Goal: Information Seeking & Learning: Learn about a topic

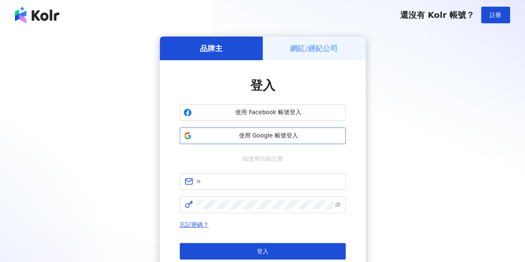
click at [276, 132] on span "使用 Google 帳號登入" at bounding box center [268, 136] width 147 height 8
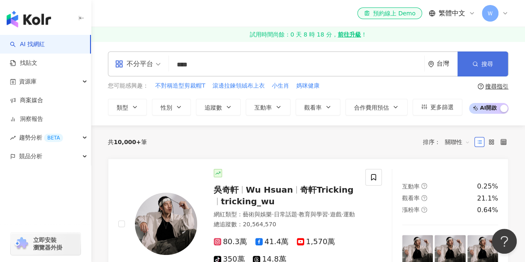
type input "****"
click at [476, 66] on icon "button" at bounding box center [475, 64] width 6 height 6
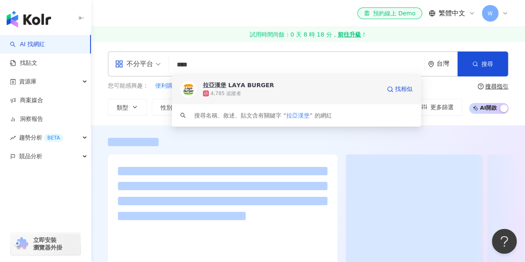
click at [251, 85] on div "拉亞漢堡 𝗟𝗔𝗬𝗔 𝗕𝗨𝗥𝗚𝗘𝗥" at bounding box center [238, 85] width 71 height 8
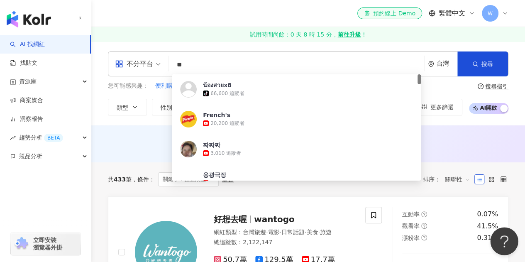
type input "*"
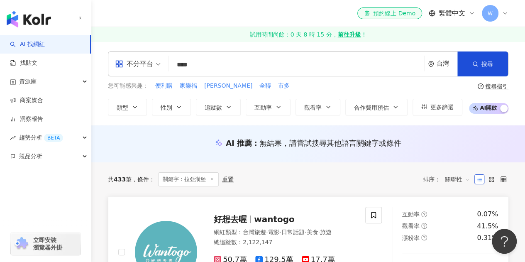
type input "****"
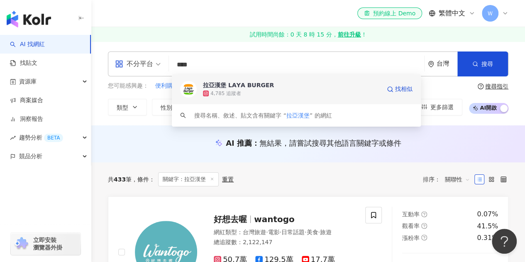
click at [294, 88] on span "拉亞漢堡 𝗟𝗔𝗬𝗔 𝗕𝗨𝗥𝗚𝗘𝗥" at bounding box center [292, 85] width 178 height 8
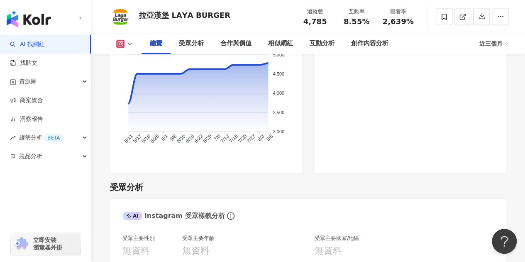
scroll to position [706, 0]
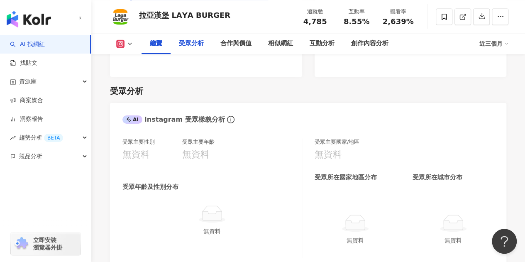
click at [200, 50] on div "受眾分析" at bounding box center [192, 43] width 42 height 21
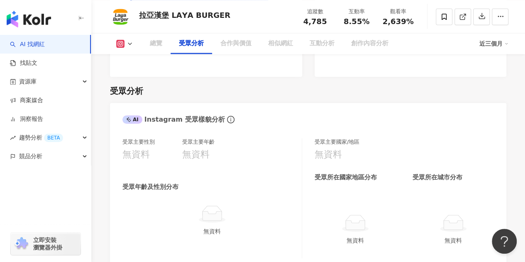
scroll to position [729, 0]
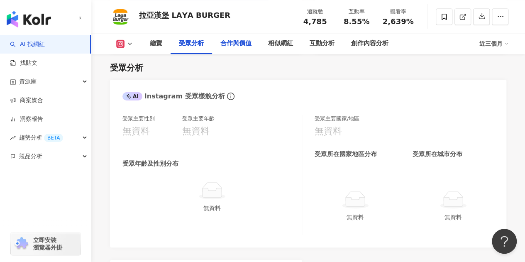
click at [236, 39] on div "合作與價值" at bounding box center [235, 44] width 31 height 10
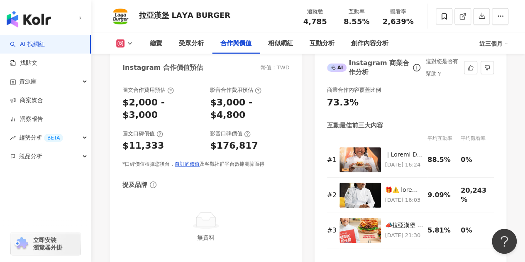
scroll to position [1083, 0]
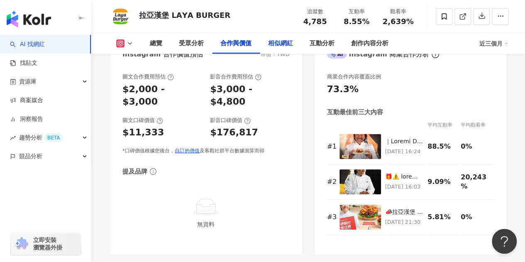
click at [291, 43] on div "相似網紅" at bounding box center [280, 44] width 25 height 10
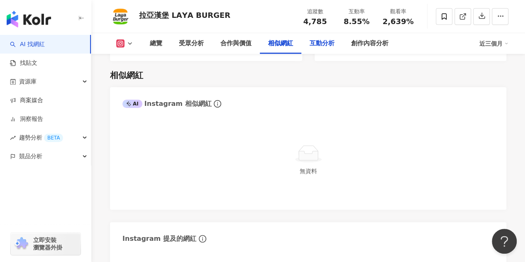
click at [334, 46] on div "互動分析" at bounding box center [322, 44] width 25 height 10
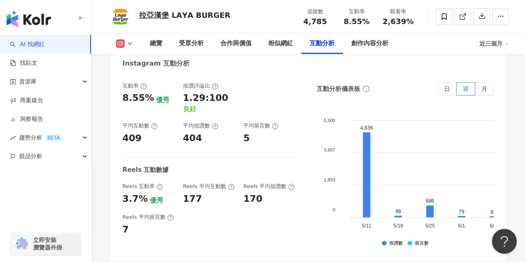
scroll to position [1560, 0]
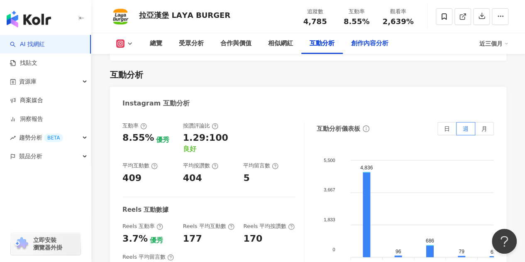
click at [379, 42] on div "創作內容分析" at bounding box center [369, 44] width 37 height 10
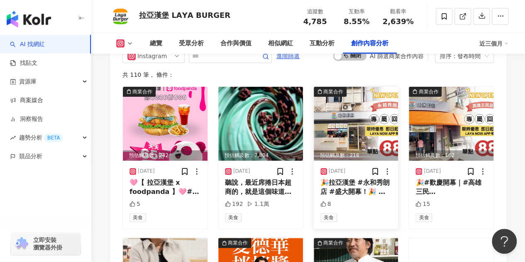
scroll to position [2460, 0]
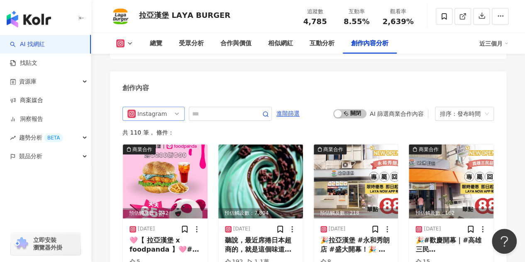
click at [174, 112] on span "Instagram" at bounding box center [153, 113] width 52 height 13
click at [174, 128] on div "不分平台" at bounding box center [153, 131] width 49 height 9
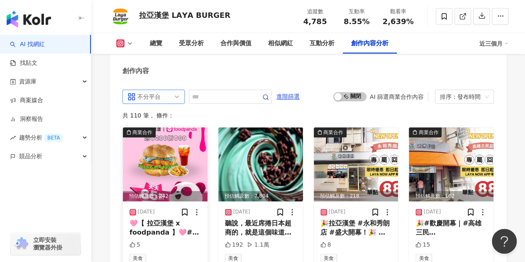
click at [163, 132] on img at bounding box center [165, 164] width 85 height 74
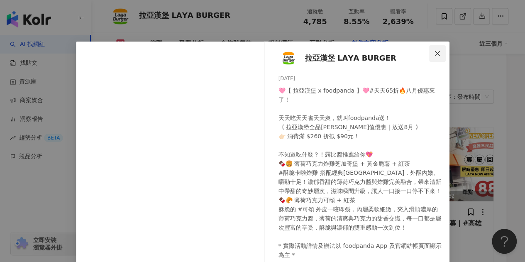
click at [438, 53] on span "Close" at bounding box center [437, 53] width 17 height 7
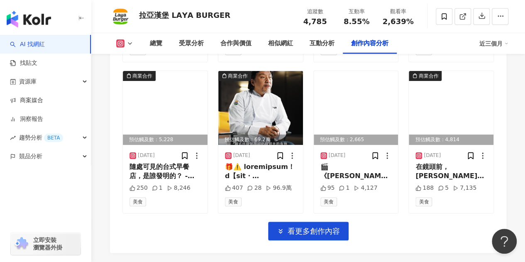
scroll to position [2892, 0]
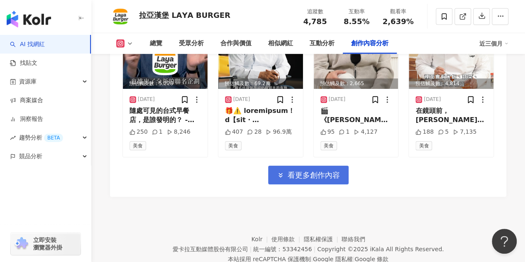
click at [301, 177] on button "看更多創作內容" at bounding box center [308, 175] width 81 height 19
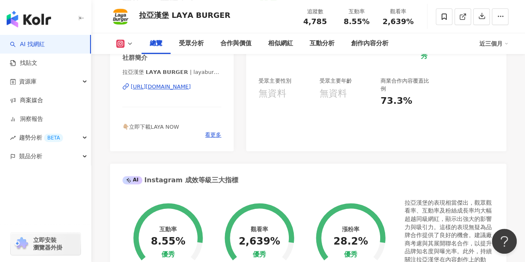
scroll to position [0, 0]
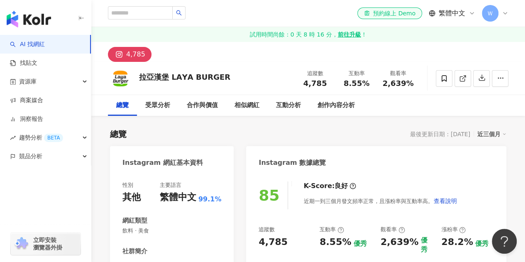
click at [132, 56] on div "4,785" at bounding box center [135, 55] width 19 height 12
click at [138, 54] on div "4,785" at bounding box center [135, 55] width 19 height 12
click at [329, 52] on div "4,785" at bounding box center [308, 52] width 434 height 20
click at [438, 81] on span at bounding box center [444, 78] width 17 height 17
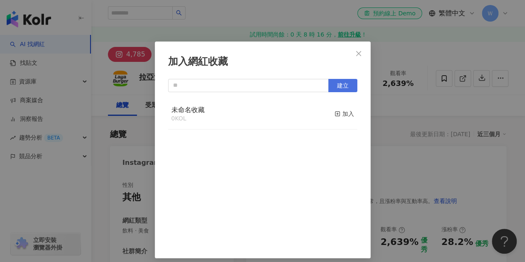
click at [337, 83] on span "建立" at bounding box center [343, 85] width 12 height 7
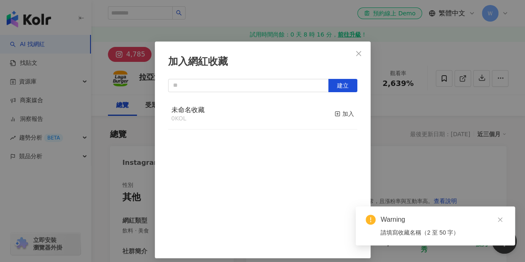
click at [505, 215] on div "Warning" at bounding box center [443, 220] width 125 height 10
click at [502, 221] on icon "close" at bounding box center [500, 220] width 6 height 6
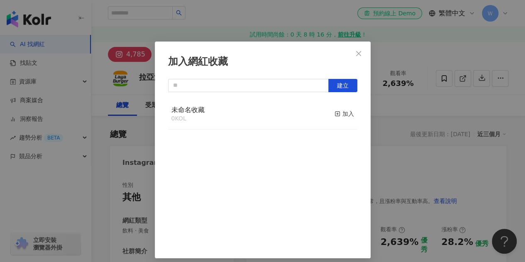
drag, startPoint x: 340, startPoint y: 117, endPoint x: 347, endPoint y: 115, distance: 7.5
click at [340, 117] on div "加入" at bounding box center [345, 113] width 20 height 9
click at [401, 108] on div "加入網紅收藏 建立" at bounding box center [262, 131] width 525 height 262
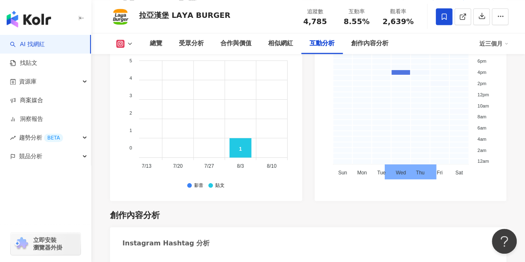
scroll to position [0, 306]
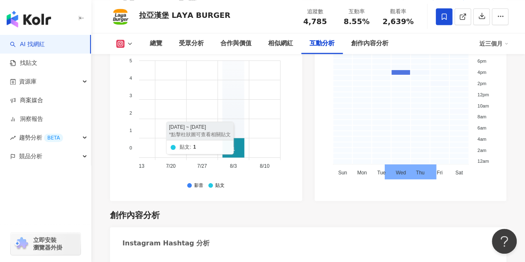
click at [232, 138] on icon at bounding box center [234, 148] width 22 height 20
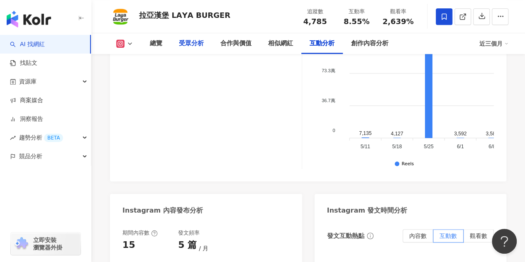
scroll to position [1854, 0]
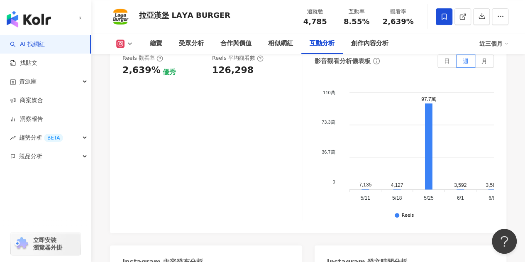
click at [40, 49] on link "AI 找網紅" at bounding box center [27, 44] width 35 height 8
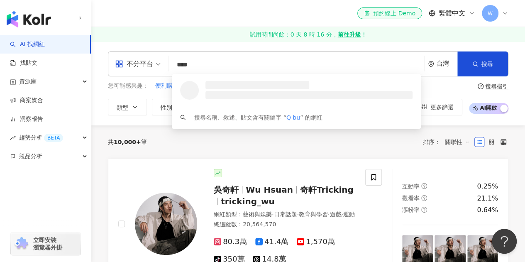
type input "*****"
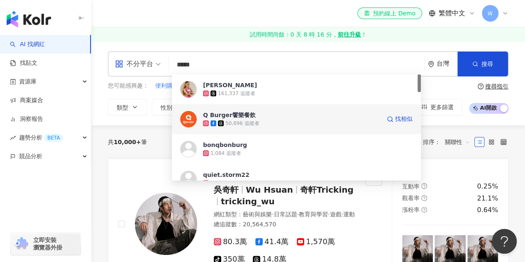
click at [269, 120] on div "50,696 追蹤者" at bounding box center [292, 123] width 178 height 8
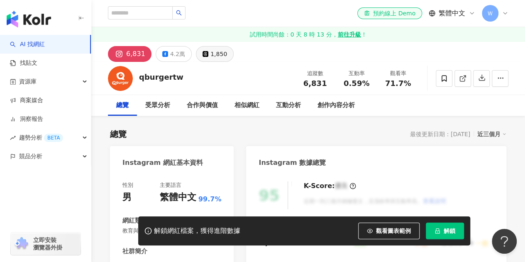
click at [212, 53] on div "1,850" at bounding box center [218, 54] width 17 height 12
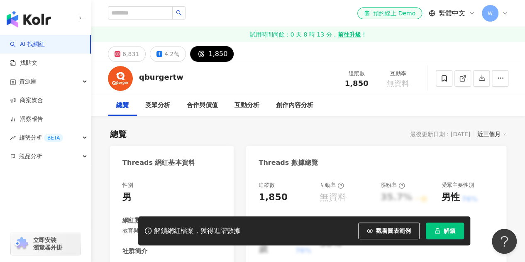
click at [208, 53] on div "1,850" at bounding box center [217, 54] width 19 height 12
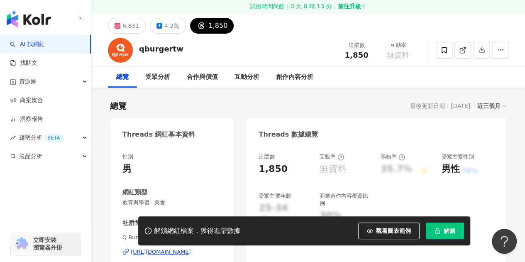
scroll to position [42, 0]
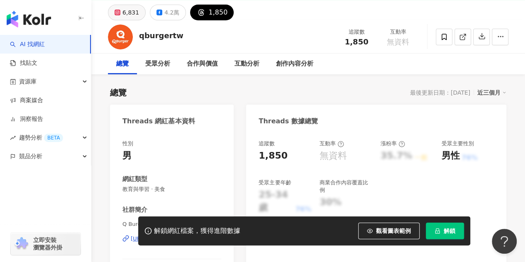
click at [115, 13] on icon at bounding box center [118, 13] width 6 height 6
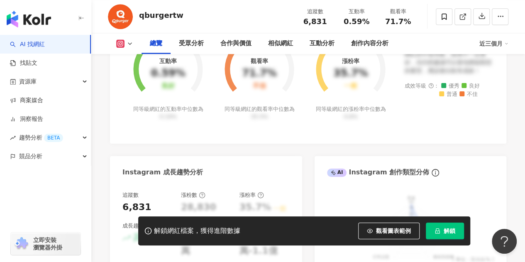
scroll to position [374, 0]
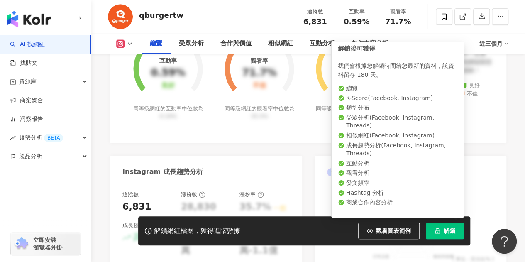
click at [436, 227] on button "解鎖" at bounding box center [445, 231] width 38 height 17
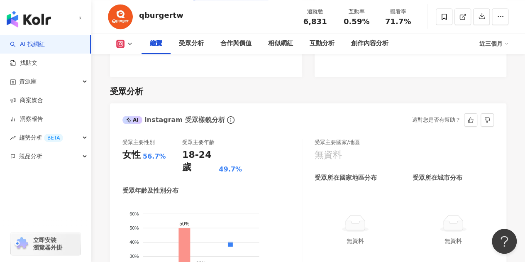
scroll to position [789, 0]
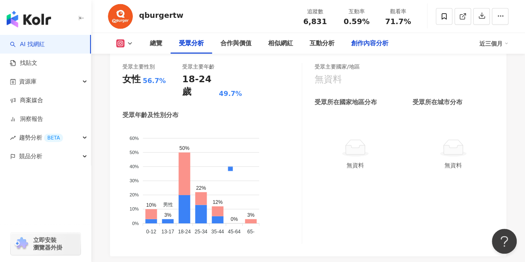
click at [375, 44] on div "創作內容分析" at bounding box center [369, 44] width 37 height 10
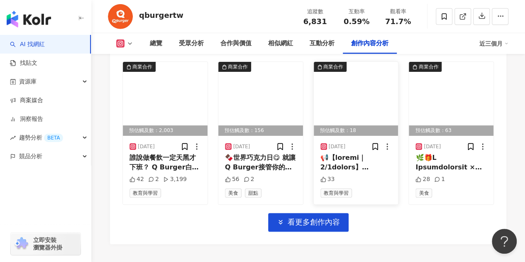
scroll to position [2907, 0]
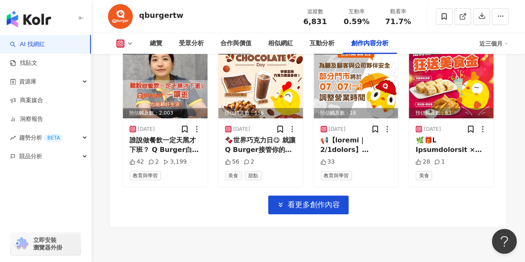
click at [45, 49] on link "AI 找網紅" at bounding box center [27, 44] width 35 height 8
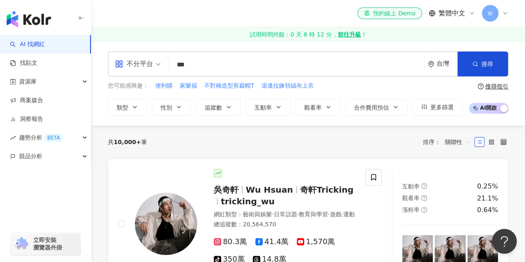
type input "***"
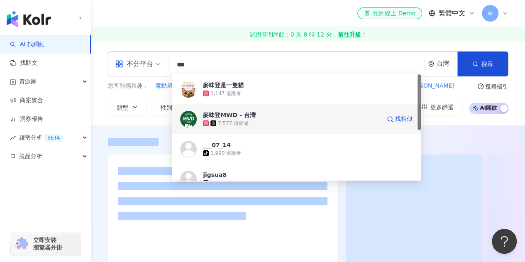
click at [342, 131] on div "麥味登MWD - 台灣 7,577 追蹤者 找相似" at bounding box center [296, 119] width 249 height 30
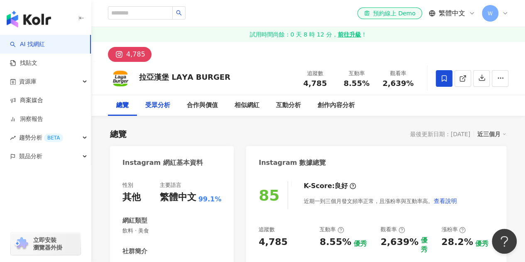
click at [169, 104] on div "受眾分析" at bounding box center [157, 105] width 25 height 10
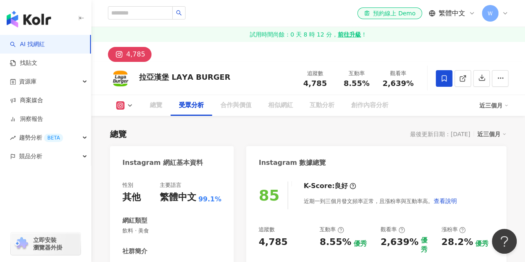
scroll to position [729, 0]
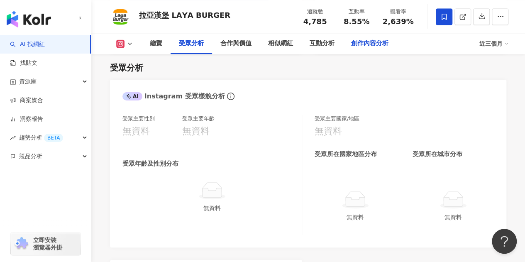
click at [369, 43] on div "創作內容分析" at bounding box center [369, 44] width 37 height 10
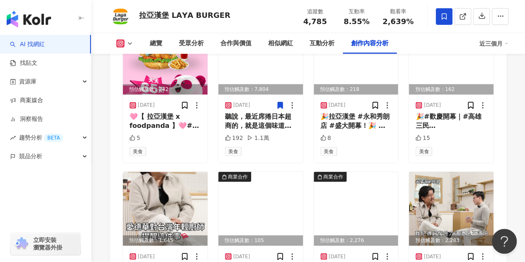
scroll to position [2501, 0]
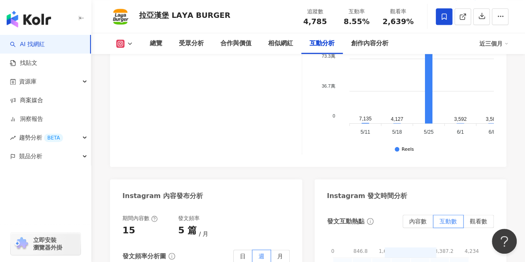
click at [395, 25] on span "2,639%" at bounding box center [398, 21] width 31 height 8
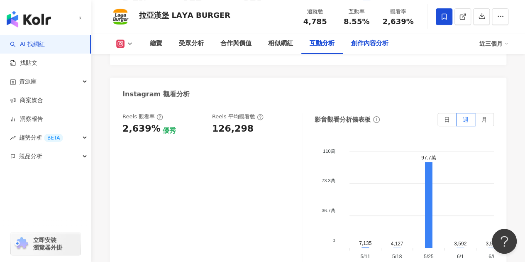
click at [367, 48] on div "創作內容分析" at bounding box center [369, 44] width 37 height 10
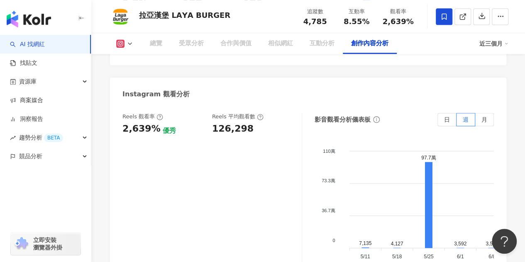
scroll to position [2294, 0]
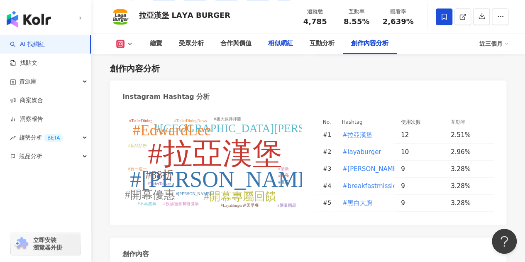
click at [276, 46] on div "相似網紅" at bounding box center [280, 44] width 25 height 10
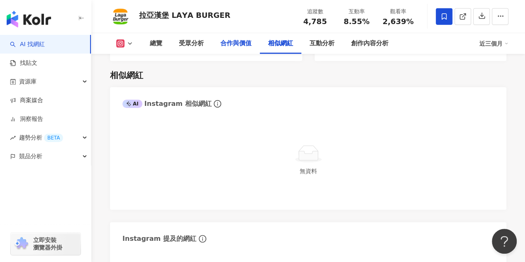
click at [224, 44] on div "合作與價值" at bounding box center [235, 44] width 31 height 10
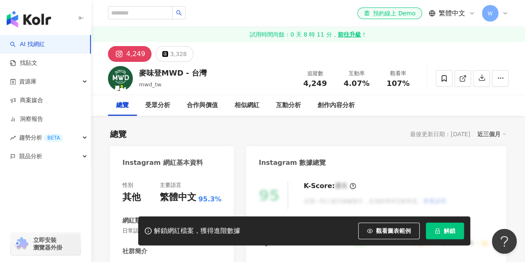
scroll to position [42, 0]
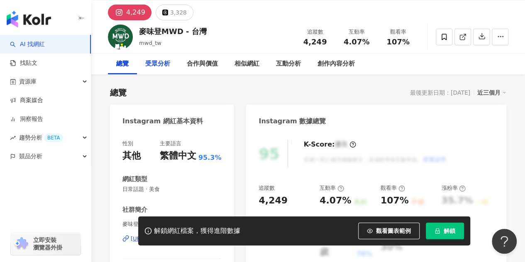
click at [162, 71] on div "受眾分析" at bounding box center [158, 64] width 42 height 21
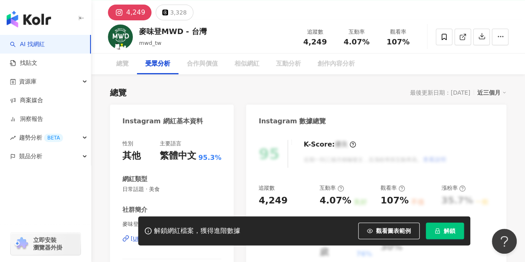
scroll to position [737, 0]
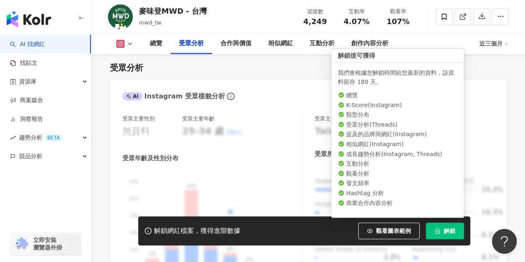
drag, startPoint x: 450, startPoint y: 233, endPoint x: 436, endPoint y: 223, distance: 17.9
click at [450, 232] on span "解鎖" at bounding box center [450, 230] width 12 height 7
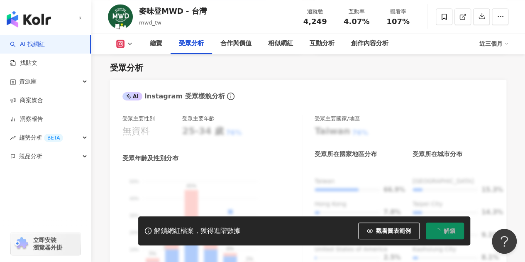
click at [124, 46] on icon at bounding box center [120, 43] width 8 height 8
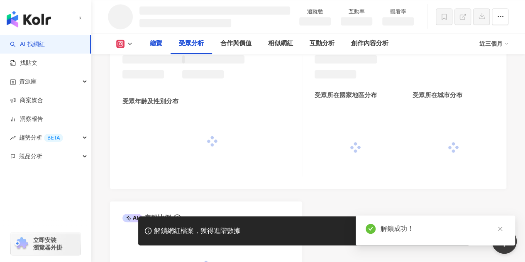
click at [152, 46] on div "總覽" at bounding box center [156, 44] width 12 height 10
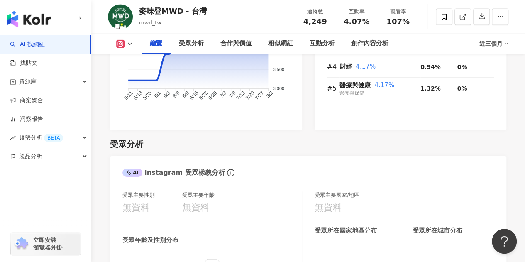
scroll to position [706, 0]
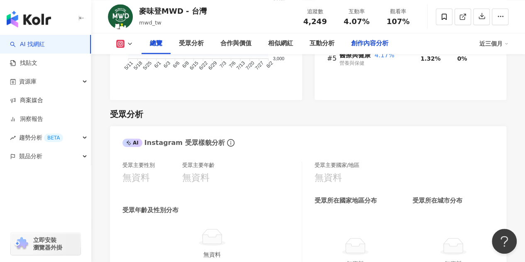
click at [385, 45] on div "創作內容分析" at bounding box center [369, 44] width 37 height 10
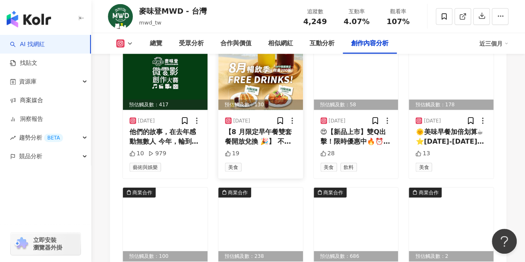
scroll to position [2620, 0]
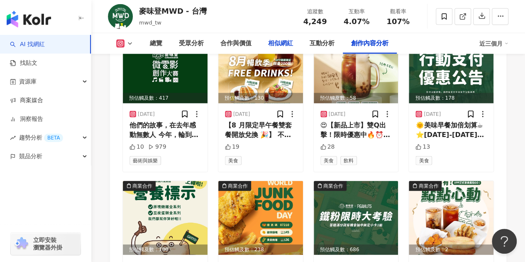
click at [290, 41] on div "相似網紅" at bounding box center [280, 44] width 25 height 10
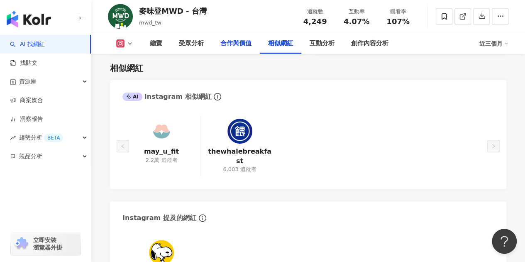
click at [233, 46] on div "合作與價值" at bounding box center [235, 44] width 31 height 10
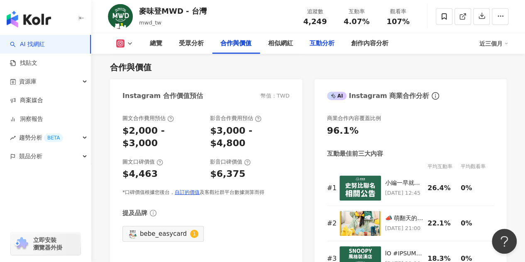
click at [326, 38] on div "互動分析" at bounding box center [322, 43] width 42 height 21
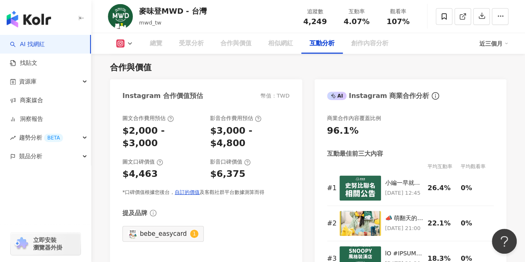
scroll to position [1584, 0]
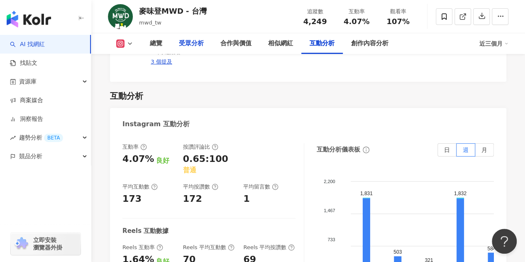
click at [194, 51] on div "受眾分析" at bounding box center [192, 43] width 42 height 21
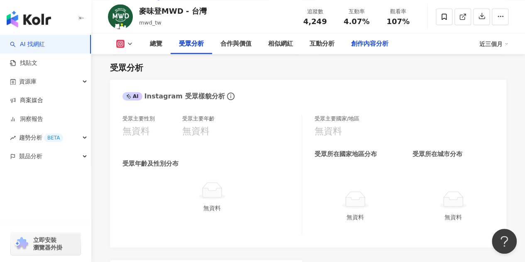
click at [387, 50] on div "創作內容分析" at bounding box center [370, 43] width 54 height 21
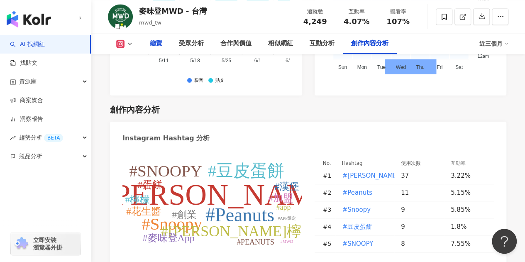
click at [163, 45] on div "總覽" at bounding box center [156, 43] width 29 height 21
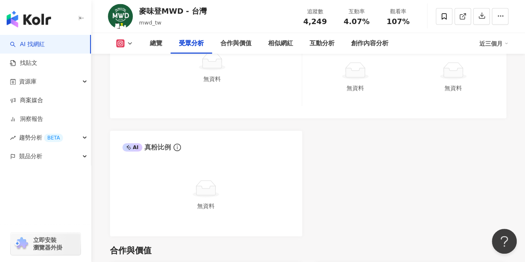
scroll to position [937, 0]
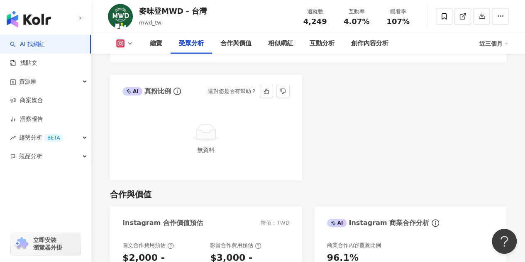
click at [207, 139] on icon at bounding box center [205, 134] width 19 height 9
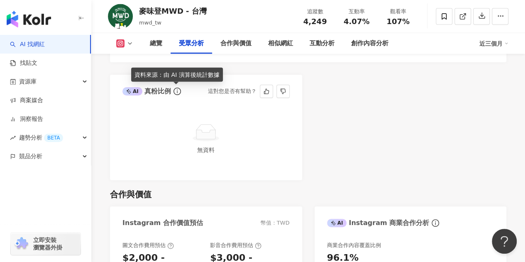
click at [178, 91] on icon "info-circle" at bounding box center [177, 91] width 7 height 7
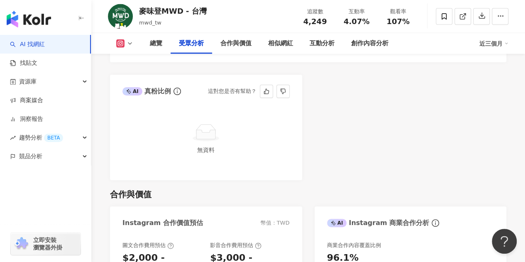
click at [191, 117] on div "無資料" at bounding box center [206, 141] width 192 height 78
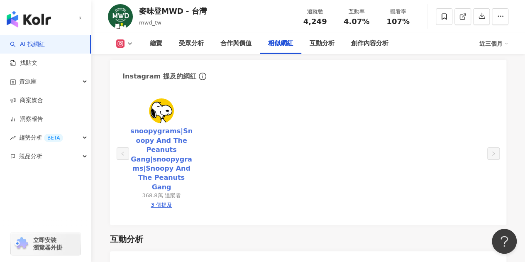
scroll to position [1477, 0]
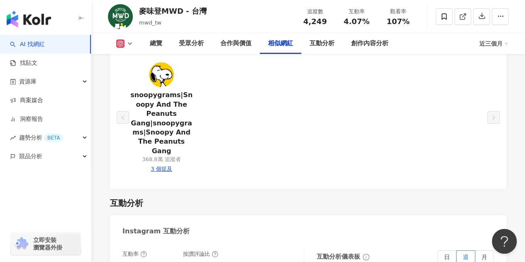
click at [32, 49] on link "AI 找網紅" at bounding box center [27, 44] width 35 height 8
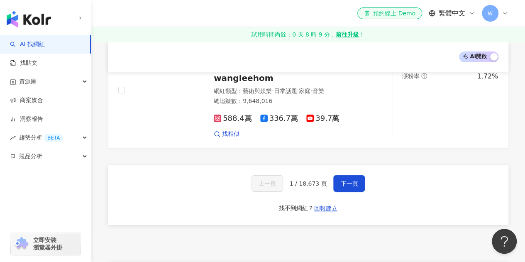
scroll to position [1494, 0]
